Goal: Task Accomplishment & Management: Use online tool/utility

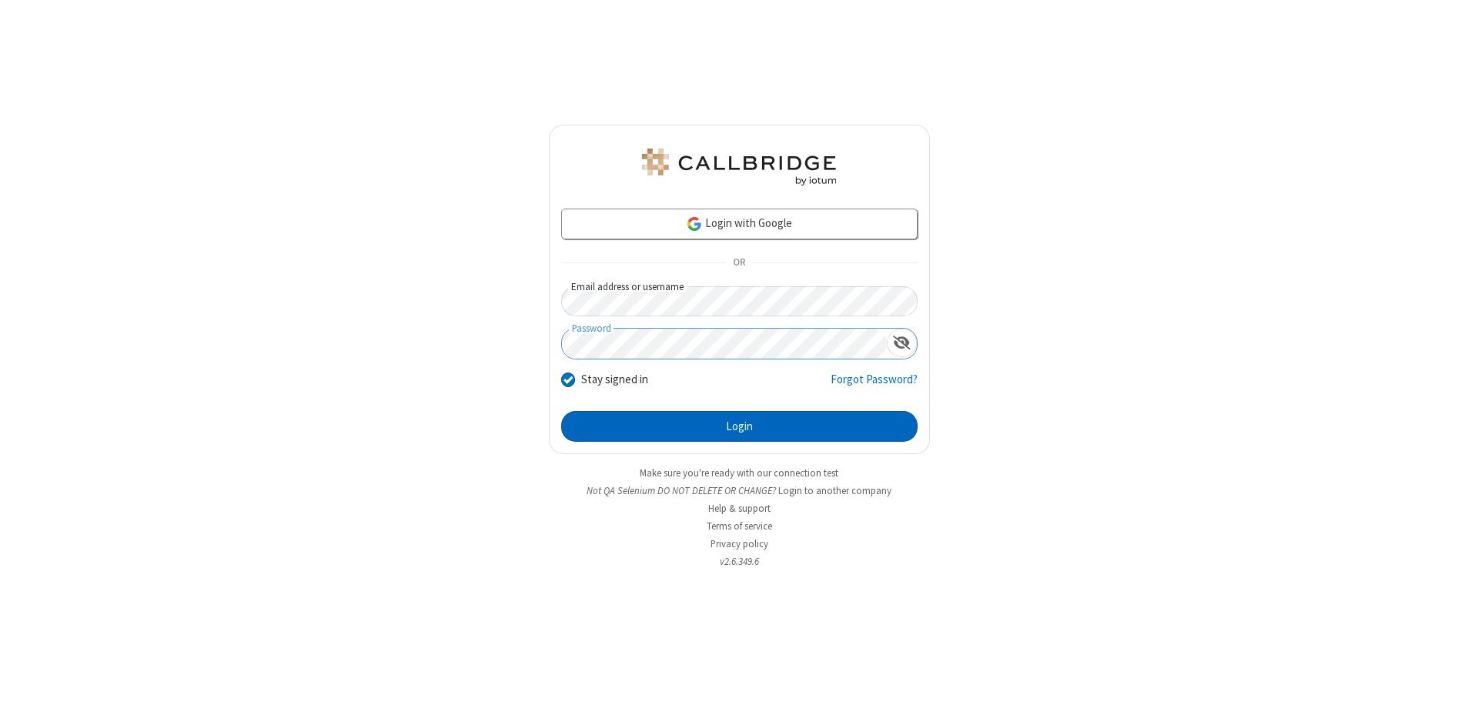
click at [739, 426] on button "Login" at bounding box center [739, 426] width 356 height 31
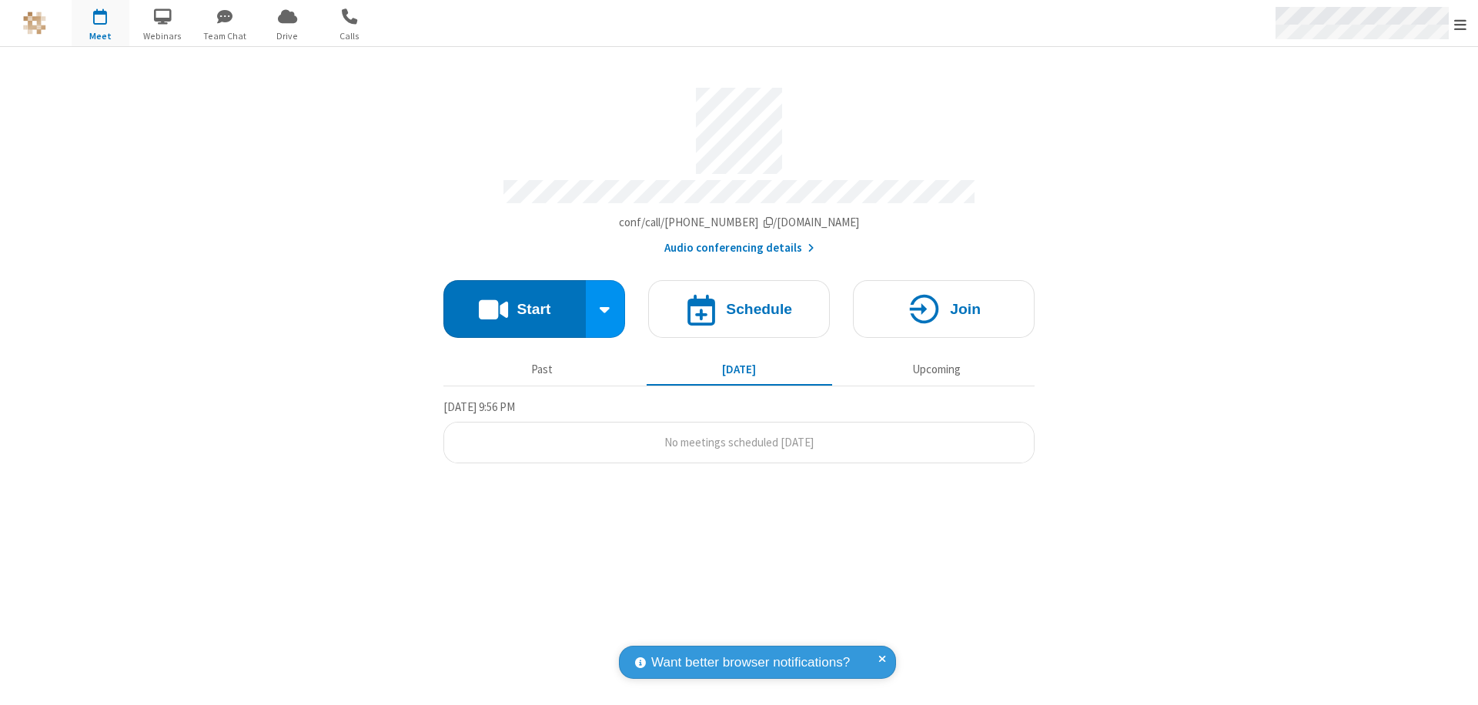
click at [1460, 24] on span "Open menu" at bounding box center [1460, 24] width 12 height 15
click at [287, 35] on span "Drive" at bounding box center [288, 36] width 58 height 14
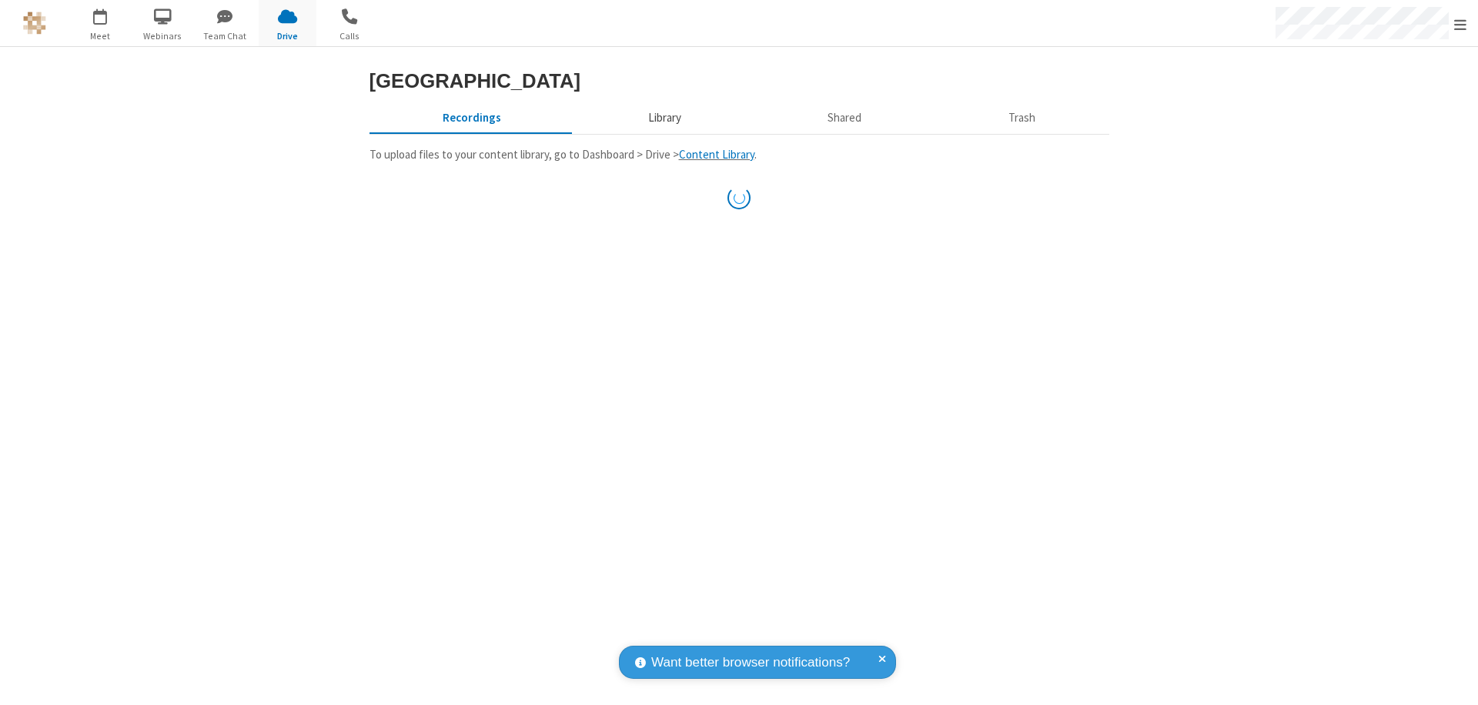
click at [662, 118] on button "Library" at bounding box center [664, 117] width 180 height 29
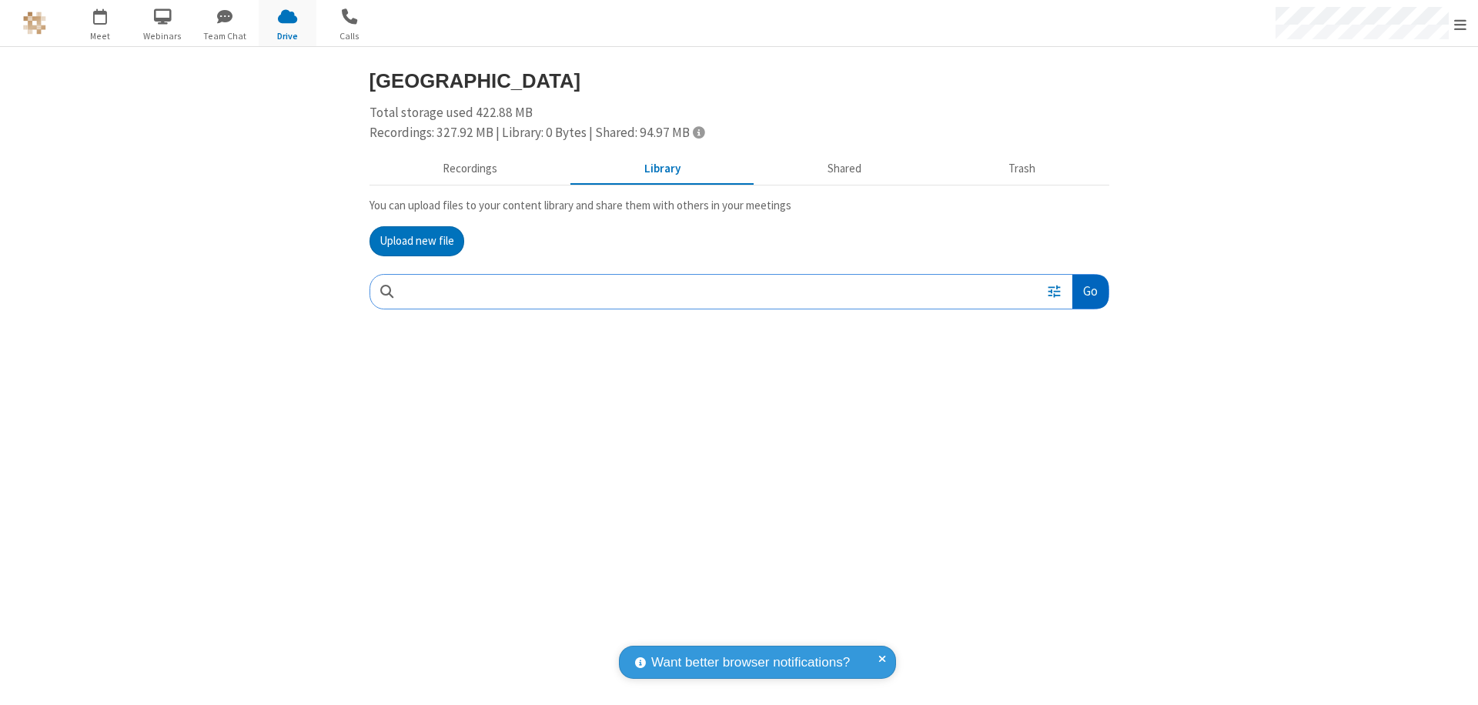
click at [1089, 291] on button "Go" at bounding box center [1089, 292] width 35 height 35
click at [416, 241] on button "Upload new file" at bounding box center [416, 241] width 95 height 31
